Goal: Navigation & Orientation: Find specific page/section

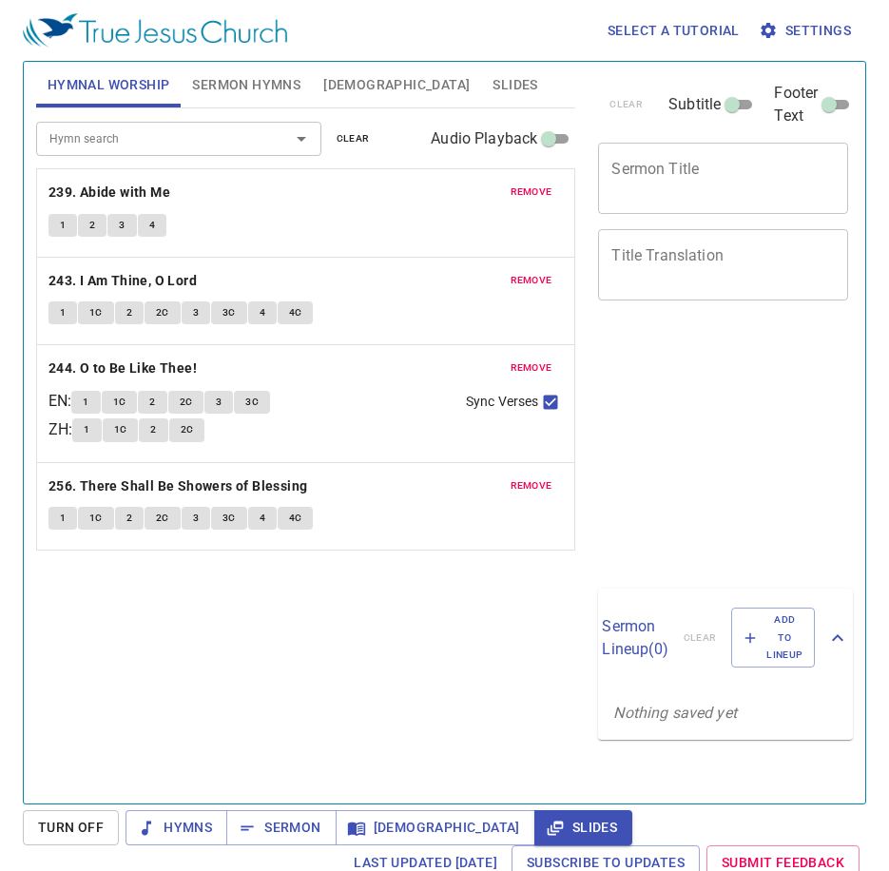
scroll to position [9, 0]
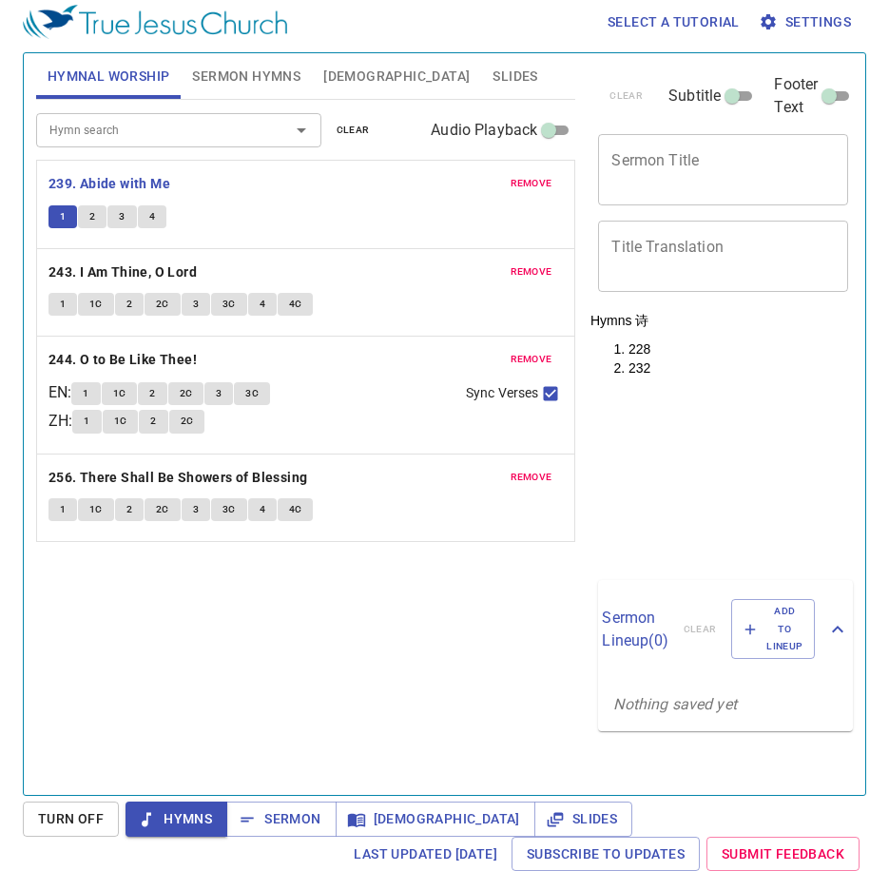
scroll to position [9, 0]
